Goal: Check status: Check status

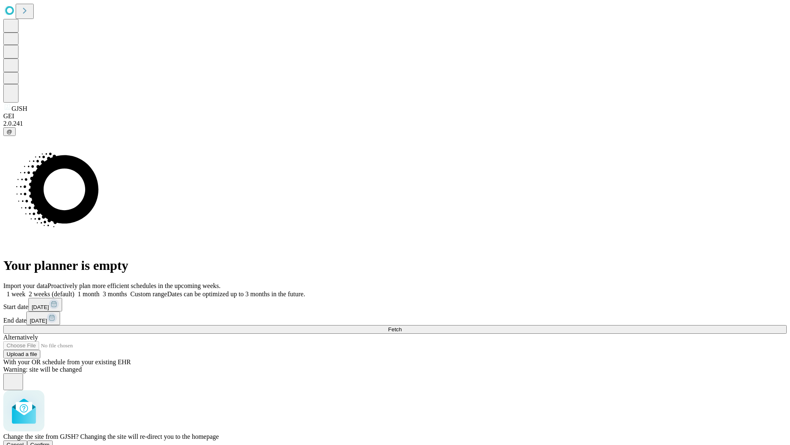
click at [50, 441] on span "Confirm" at bounding box center [39, 444] width 19 height 6
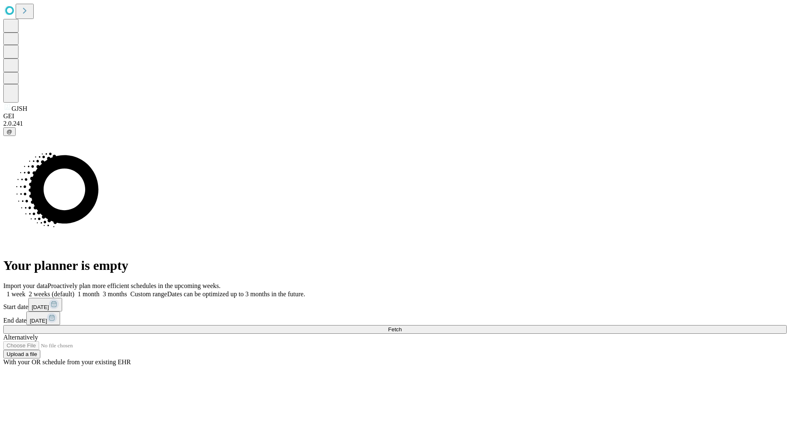
click at [26, 290] on label "1 week" at bounding box center [14, 293] width 22 height 7
click at [402, 326] on span "Fetch" at bounding box center [395, 329] width 14 height 6
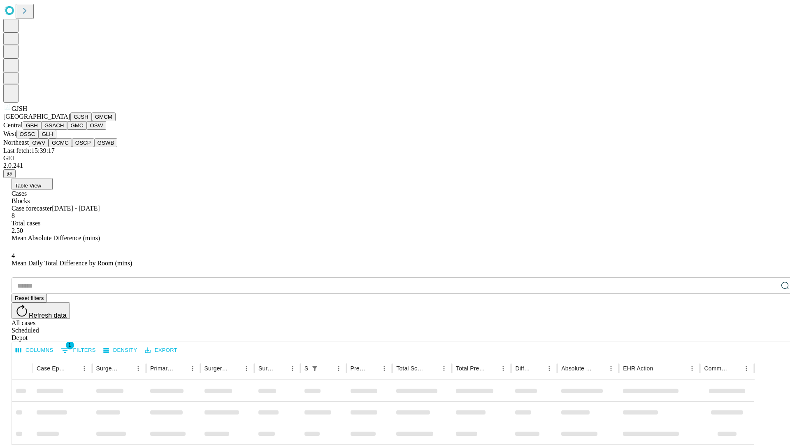
click at [92, 121] on button "GMCM" at bounding box center [104, 116] width 24 height 9
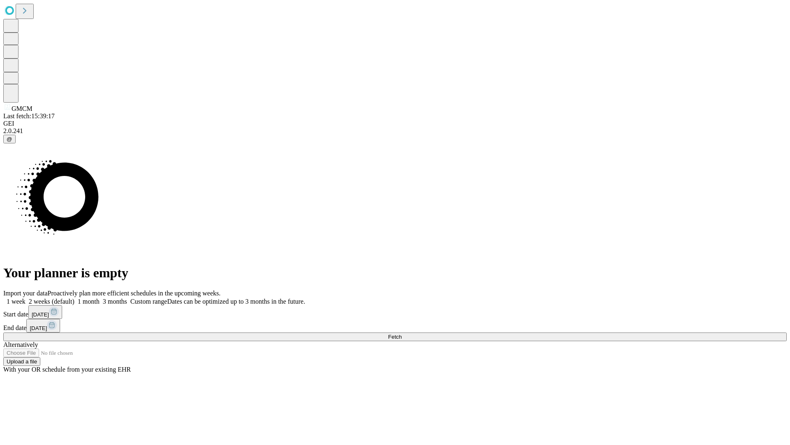
click at [26, 298] on label "1 week" at bounding box center [14, 301] width 22 height 7
click at [402, 333] on span "Fetch" at bounding box center [395, 336] width 14 height 6
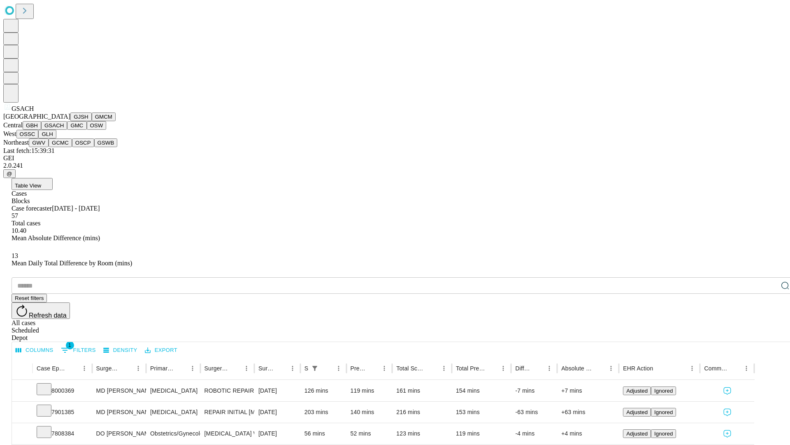
click at [67, 130] on button "GMC" at bounding box center [76, 125] width 19 height 9
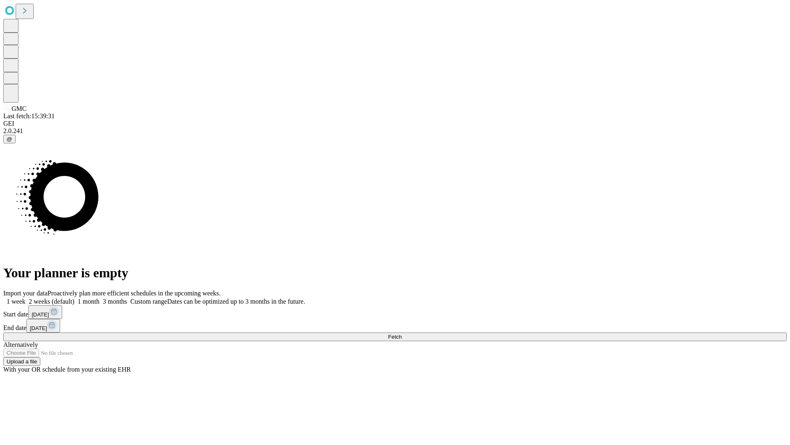
click at [26, 298] on label "1 week" at bounding box center [14, 301] width 22 height 7
click at [402, 333] on span "Fetch" at bounding box center [395, 336] width 14 height 6
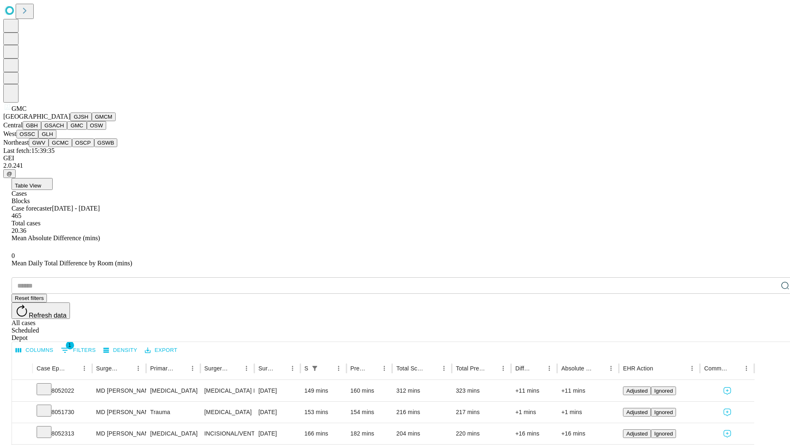
click at [87, 130] on button "OSW" at bounding box center [97, 125] width 20 height 9
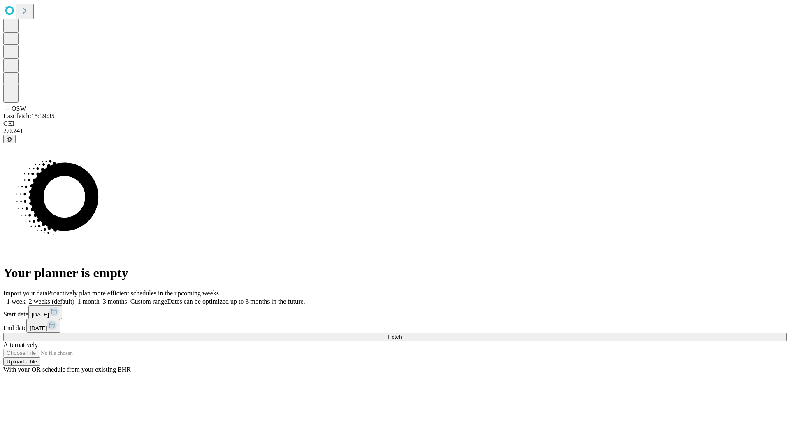
click at [26, 298] on label "1 week" at bounding box center [14, 301] width 22 height 7
click at [402, 333] on span "Fetch" at bounding box center [395, 336] width 14 height 6
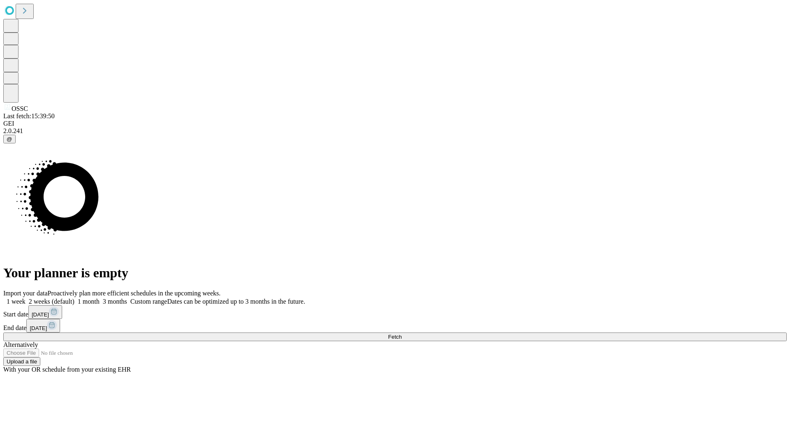
click at [26, 298] on label "1 week" at bounding box center [14, 301] width 22 height 7
click at [402, 333] on span "Fetch" at bounding box center [395, 336] width 14 height 6
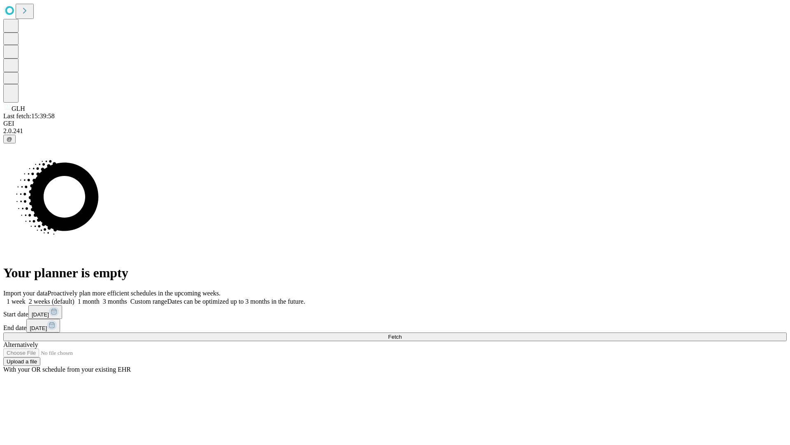
click at [26, 298] on label "1 week" at bounding box center [14, 301] width 22 height 7
click at [402, 333] on span "Fetch" at bounding box center [395, 336] width 14 height 6
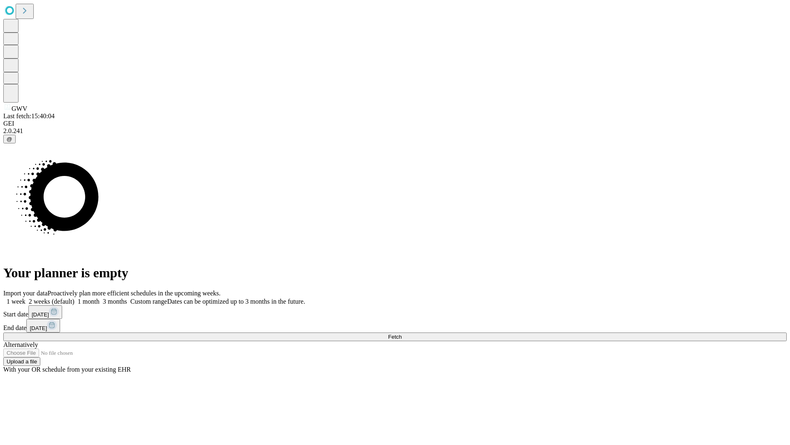
click at [26, 298] on label "1 week" at bounding box center [14, 301] width 22 height 7
click at [402, 333] on span "Fetch" at bounding box center [395, 336] width 14 height 6
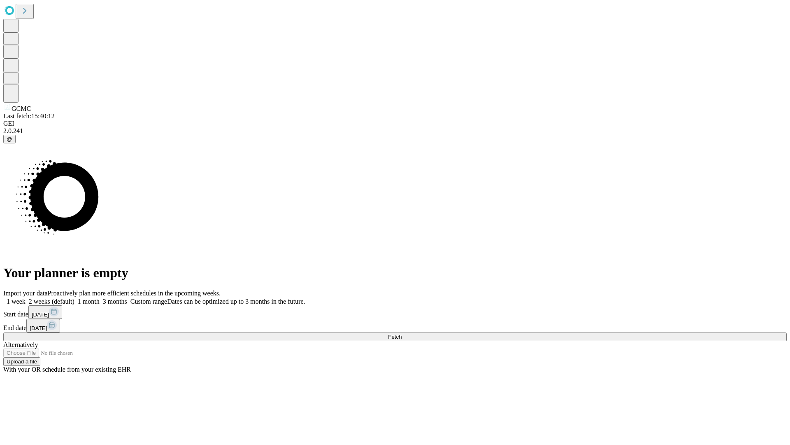
click at [26, 298] on label "1 week" at bounding box center [14, 301] width 22 height 7
click at [402, 333] on span "Fetch" at bounding box center [395, 336] width 14 height 6
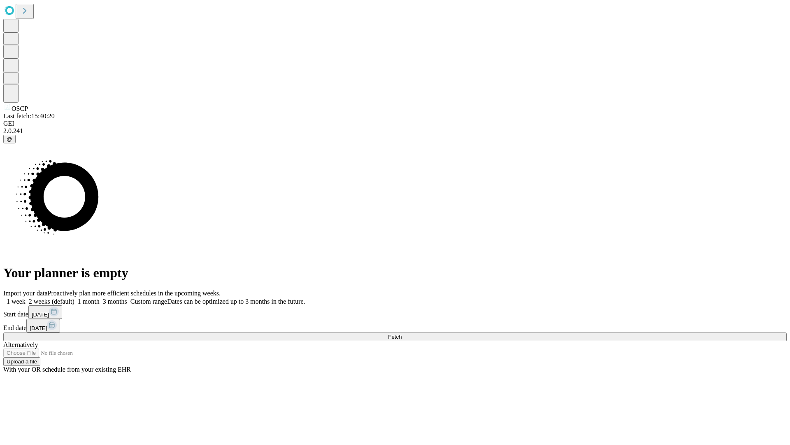
click at [26, 298] on label "1 week" at bounding box center [14, 301] width 22 height 7
click at [402, 333] on span "Fetch" at bounding box center [395, 336] width 14 height 6
